Goal: Task Accomplishment & Management: Complete application form

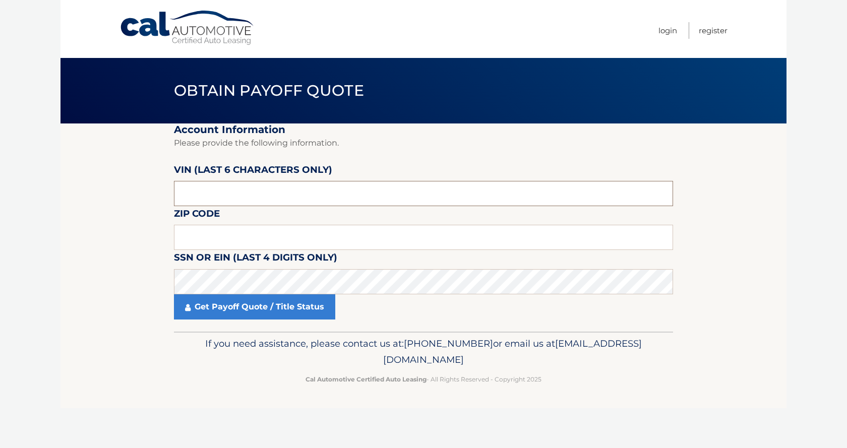
drag, startPoint x: 462, startPoint y: 202, endPoint x: 191, endPoint y: 186, distance: 271.8
click at [191, 186] on input "text" at bounding box center [423, 193] width 499 height 25
type input "064647"
click at [446, 237] on input "text" at bounding box center [423, 237] width 499 height 25
drag, startPoint x: 232, startPoint y: 232, endPoint x: 235, endPoint y: 209, distance: 22.9
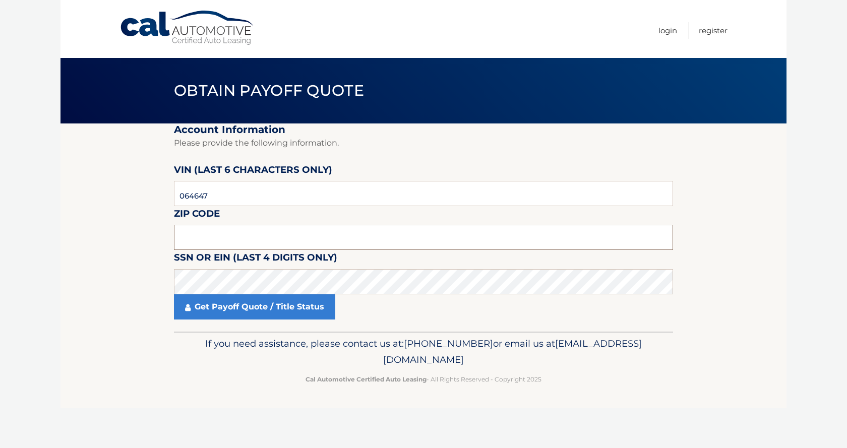
click at [233, 232] on input "text" at bounding box center [423, 237] width 499 height 25
type input "10305"
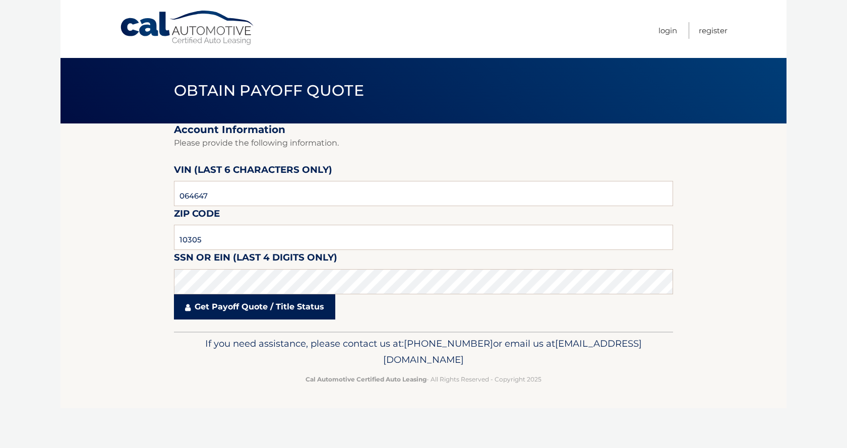
click at [233, 311] on link "Get Payoff Quote / Title Status" at bounding box center [254, 307] width 161 height 25
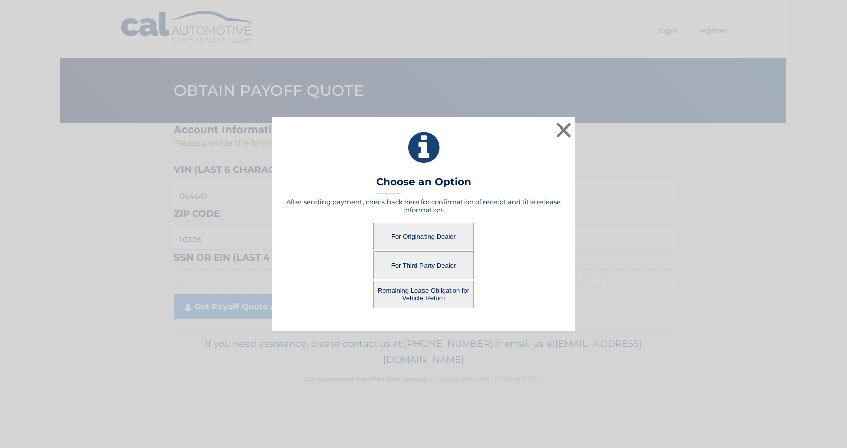
click at [441, 237] on button "For Originating Dealer" at bounding box center [423, 237] width 101 height 28
click at [426, 233] on button "For Originating Dealer" at bounding box center [423, 237] width 101 height 28
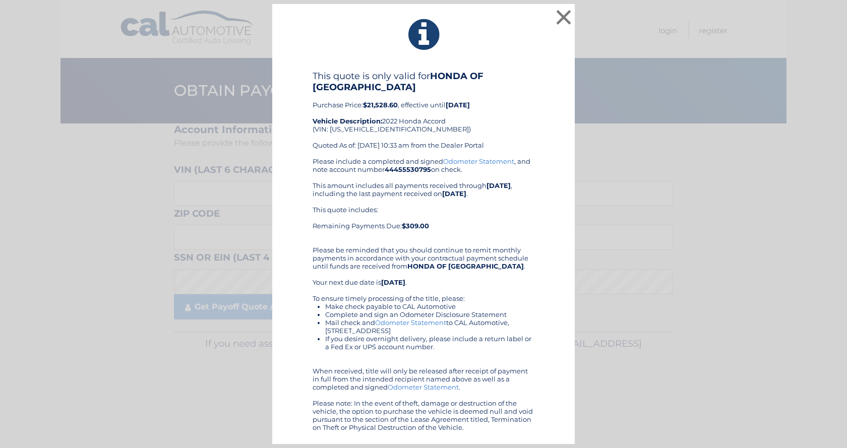
drag, startPoint x: 313, startPoint y: 31, endPoint x: 511, endPoint y: 432, distance: 446.8
click at [511, 432] on div "× This quote is only valid for HONDA OF STATEN ISLAND Purchase Price: $21,528.6…" at bounding box center [423, 224] width 303 height 441
click at [534, 215] on div "This quote includes: Remaining Payments Due: $309.00" at bounding box center [424, 222] width 222 height 32
